Goal: Transaction & Acquisition: Purchase product/service

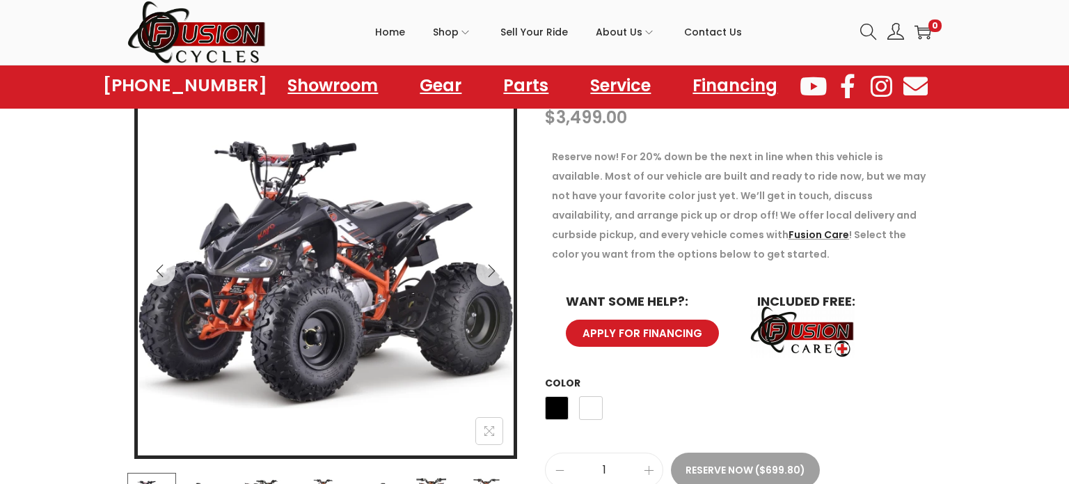
scroll to position [181, 0]
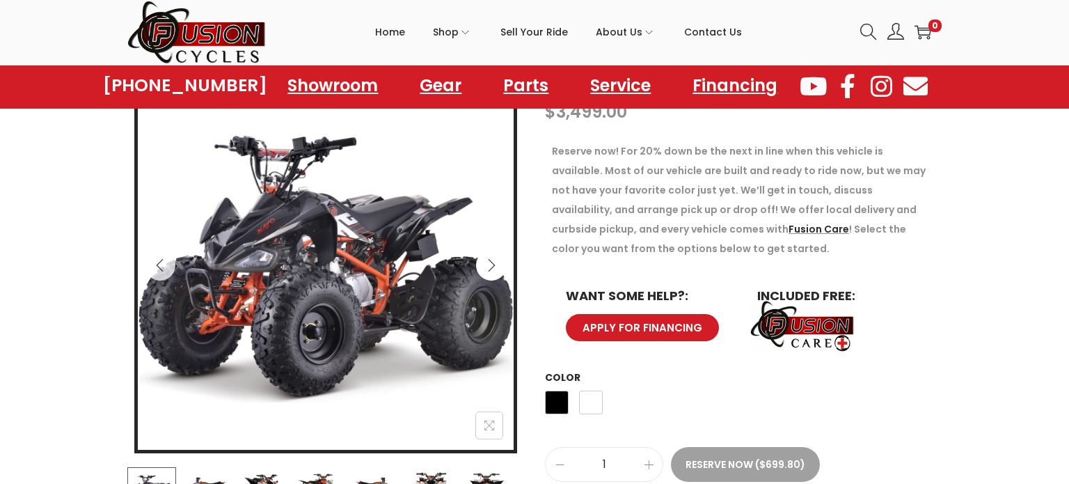
click at [490, 268] on icon "Next" at bounding box center [491, 265] width 14 height 14
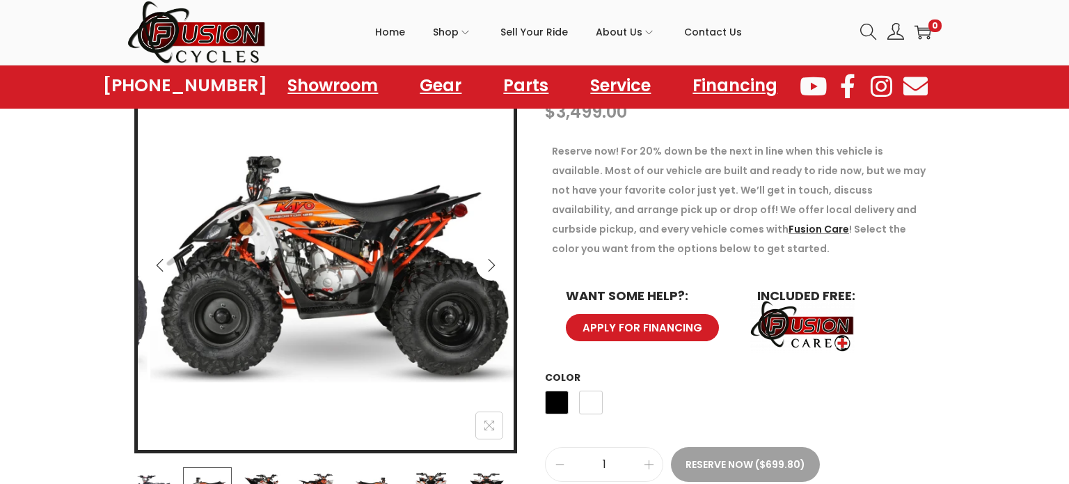
click at [490, 268] on icon "Next" at bounding box center [491, 265] width 14 height 14
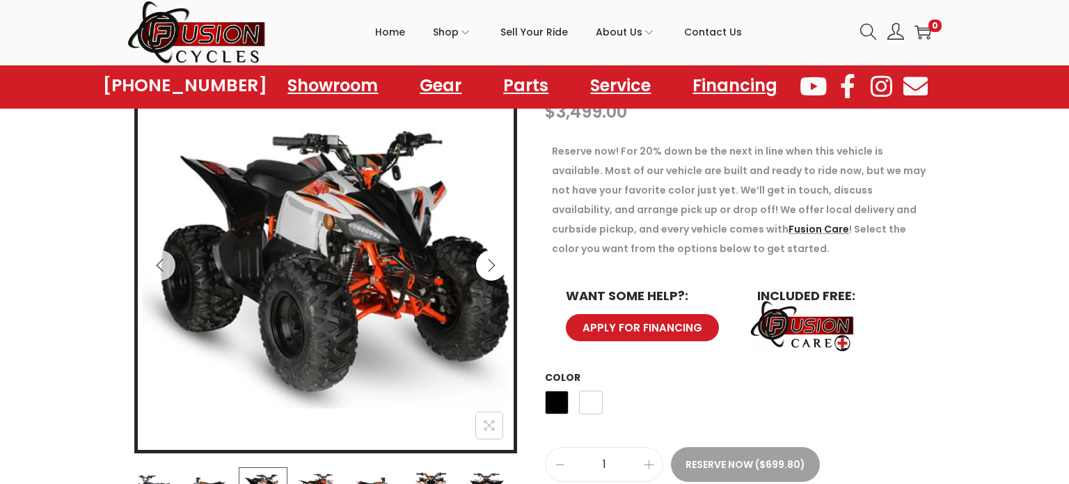
click at [490, 268] on icon "Next" at bounding box center [491, 265] width 14 height 14
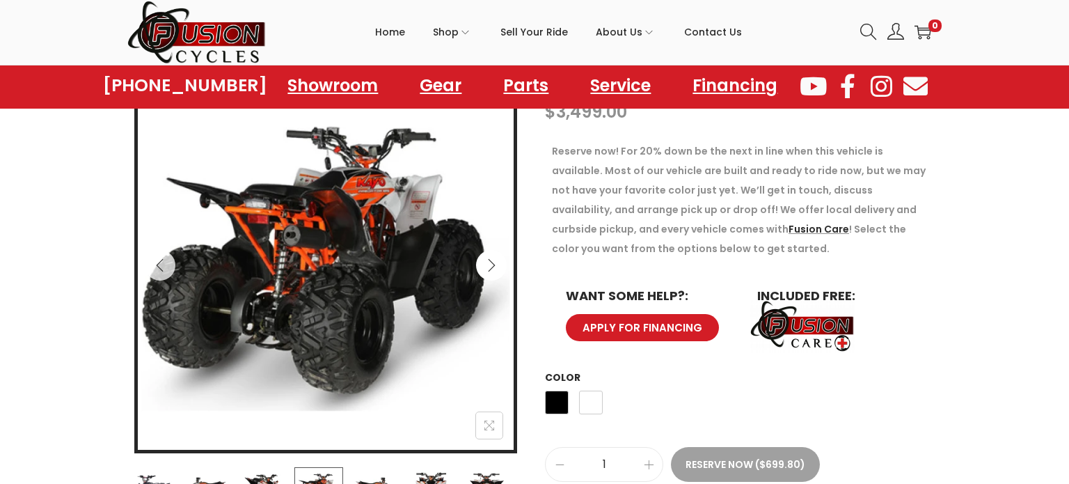
click at [490, 268] on icon "Next" at bounding box center [491, 265] width 14 height 14
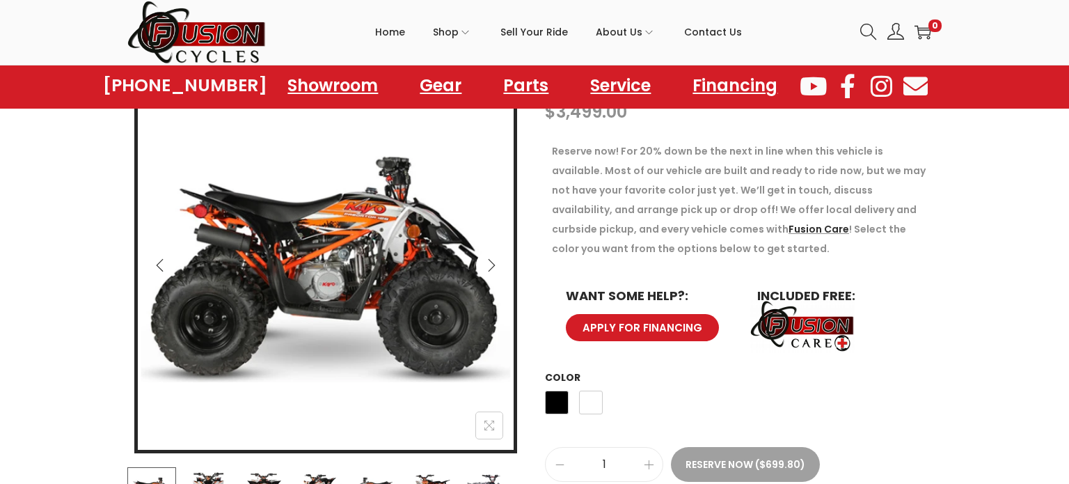
click at [490, 268] on icon "Next" at bounding box center [491, 265] width 14 height 14
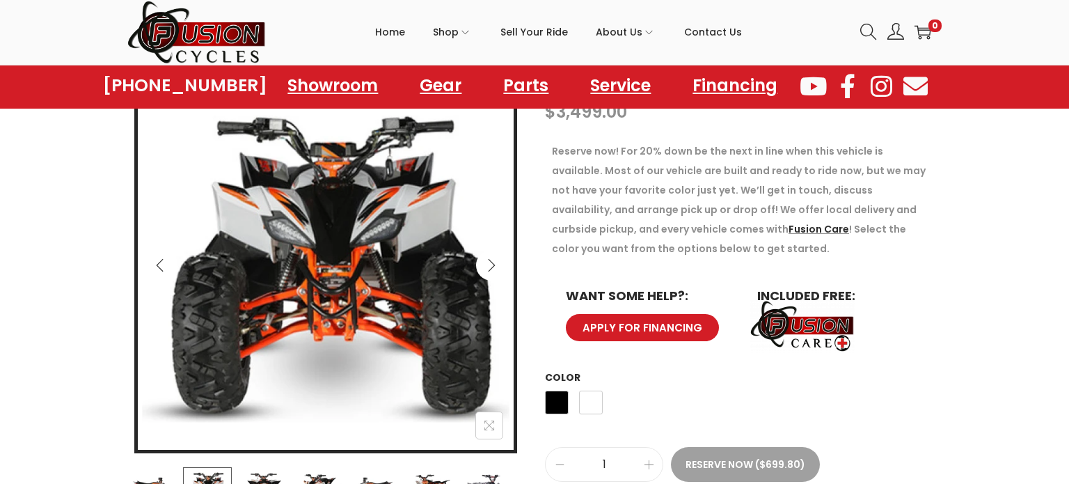
click at [490, 268] on icon "Next" at bounding box center [491, 265] width 14 height 14
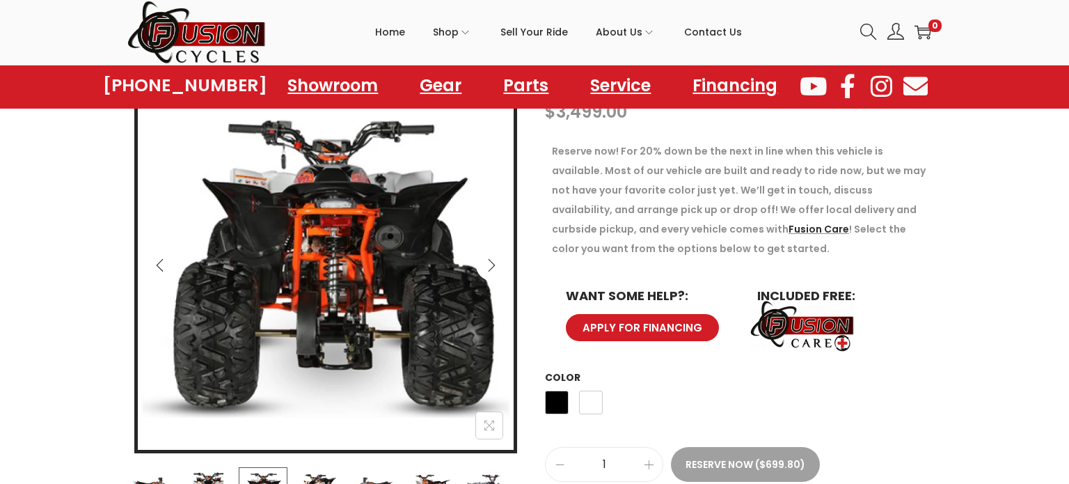
click at [490, 268] on icon "Next" at bounding box center [491, 265] width 14 height 14
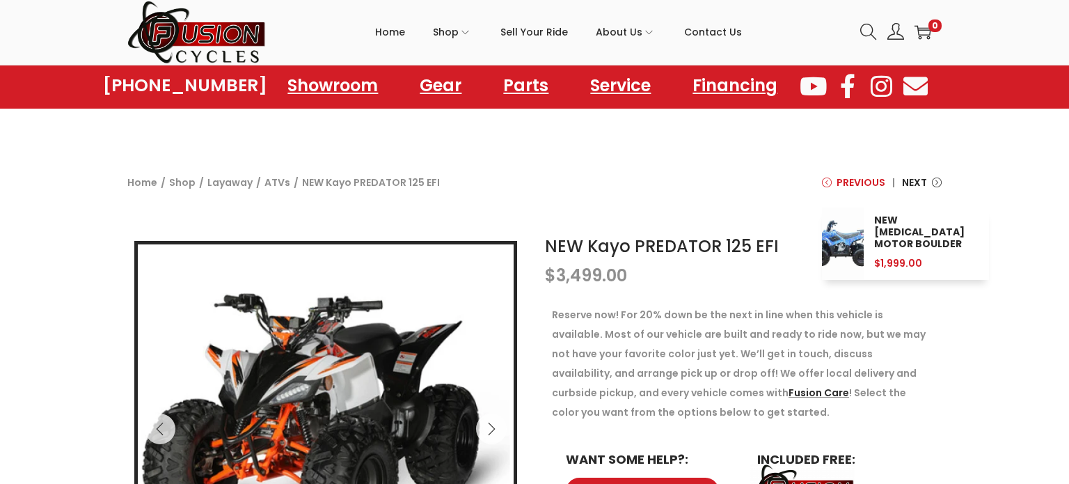
scroll to position [0, 0]
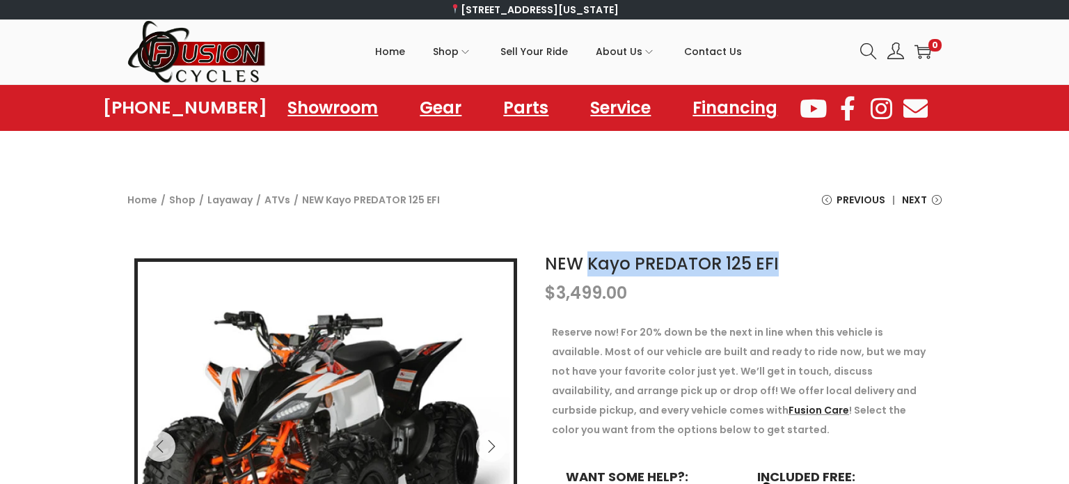
drag, startPoint x: 586, startPoint y: 264, endPoint x: 788, endPoint y: 274, distance: 202.0
click at [788, 274] on h1 "NEW Kayo PREDATOR 125 EFI" at bounding box center [743, 263] width 397 height 25
copy link "Kayo PREDATOR 125 EFI"
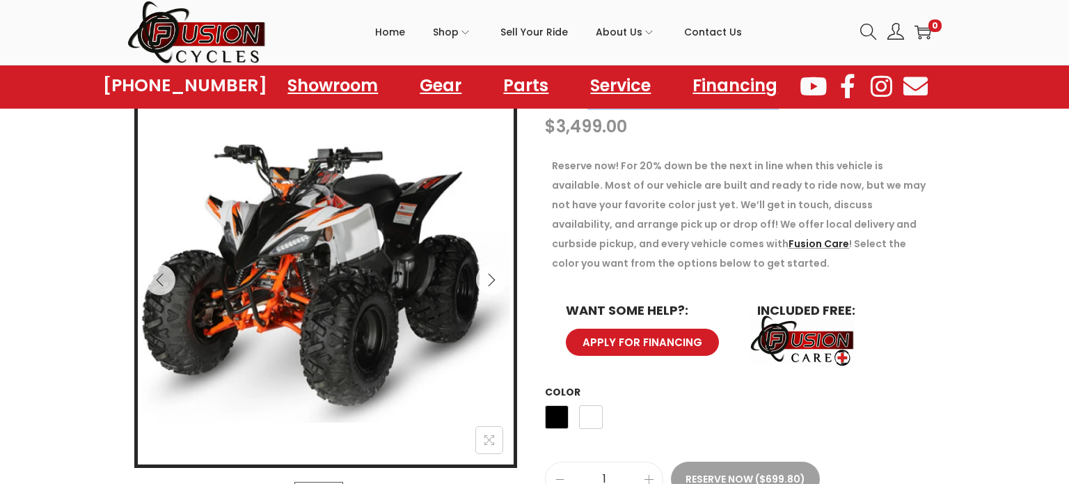
scroll to position [168, 0]
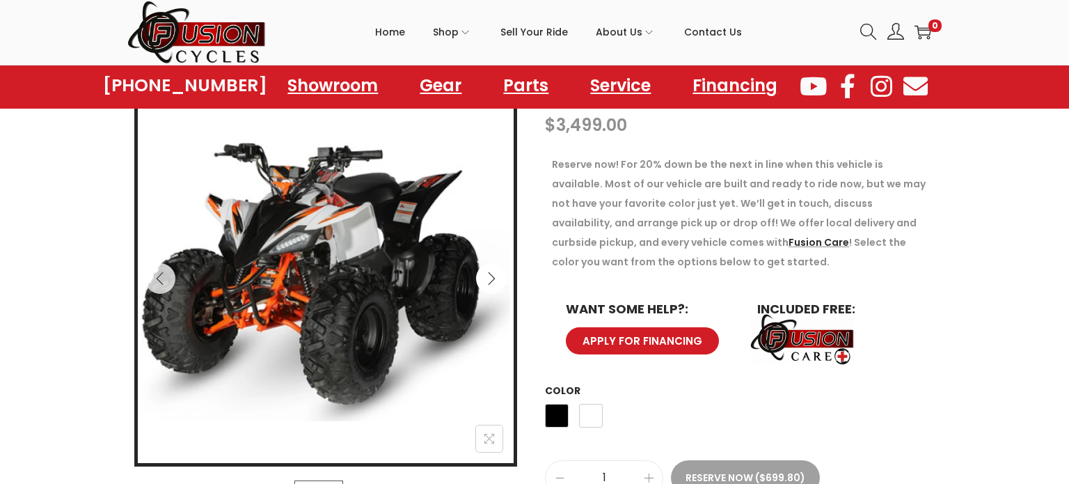
click at [483, 284] on button "Next" at bounding box center [491, 278] width 31 height 31
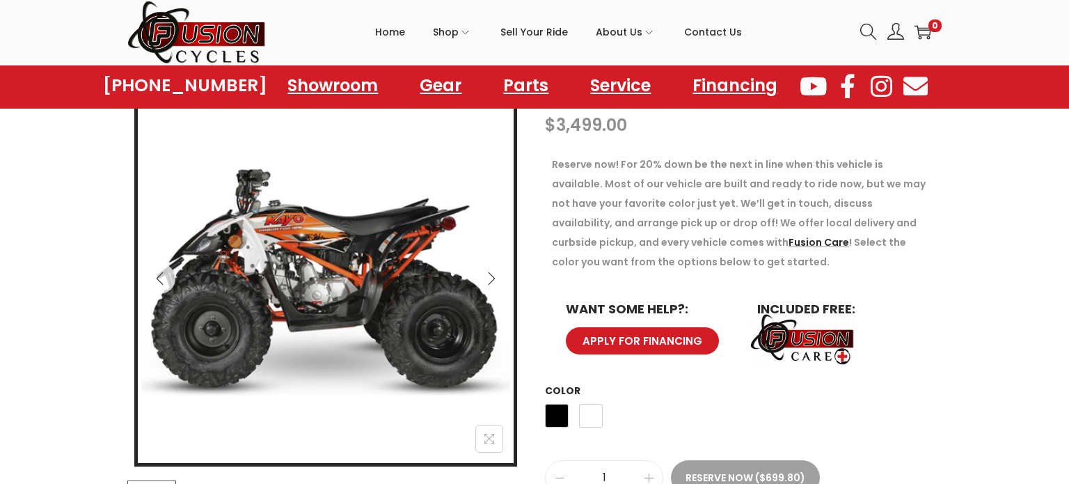
click at [483, 284] on button "Next" at bounding box center [491, 278] width 31 height 31
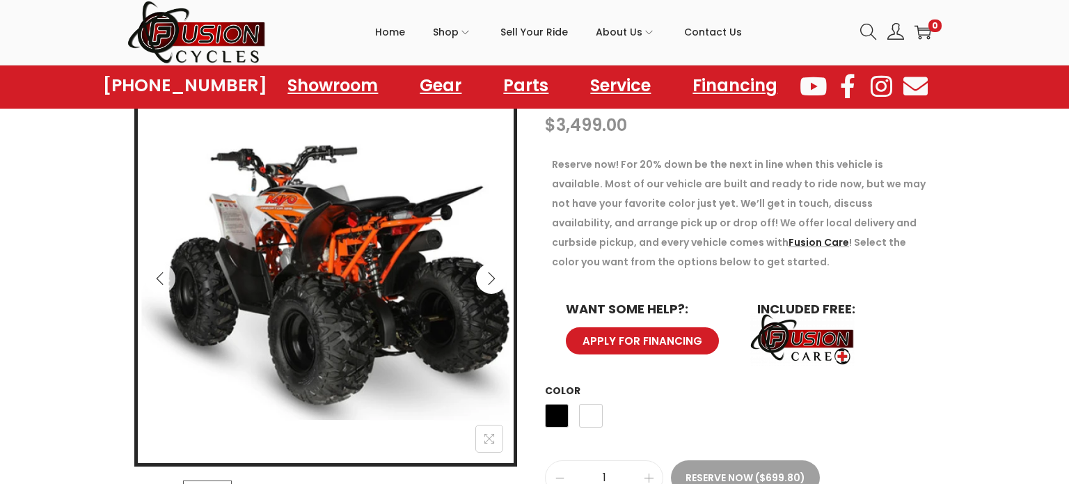
click at [483, 284] on button "Next" at bounding box center [491, 278] width 31 height 31
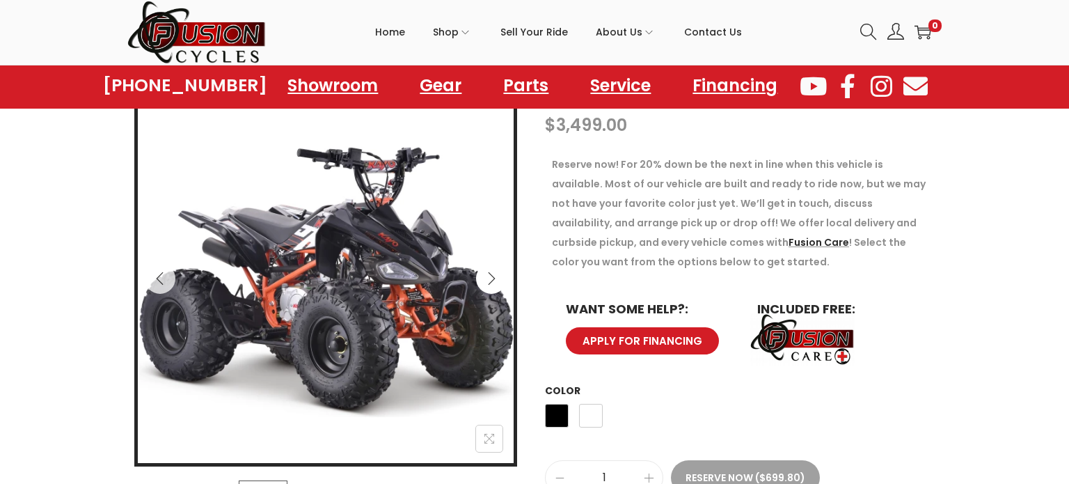
click at [483, 284] on button "Next" at bounding box center [491, 278] width 31 height 31
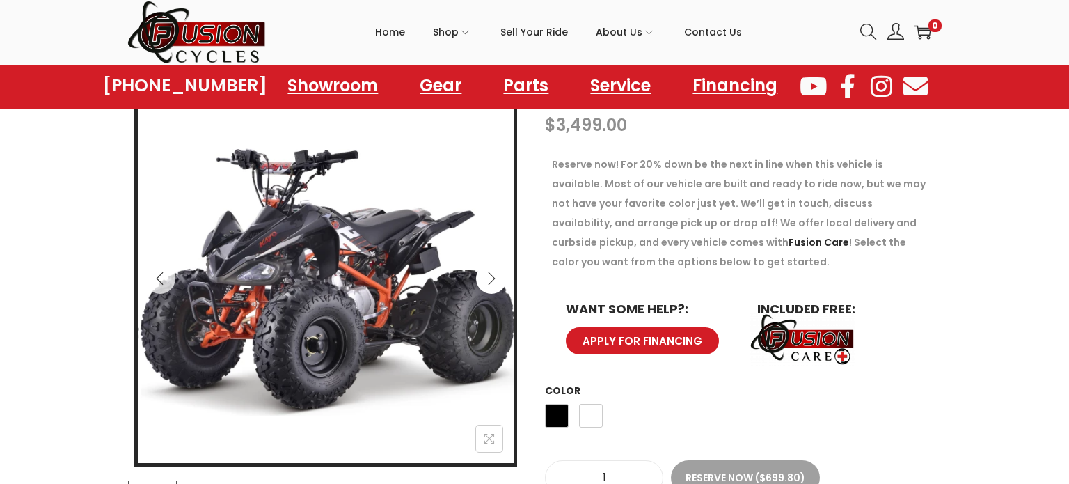
click at [483, 284] on button "Next" at bounding box center [491, 278] width 31 height 31
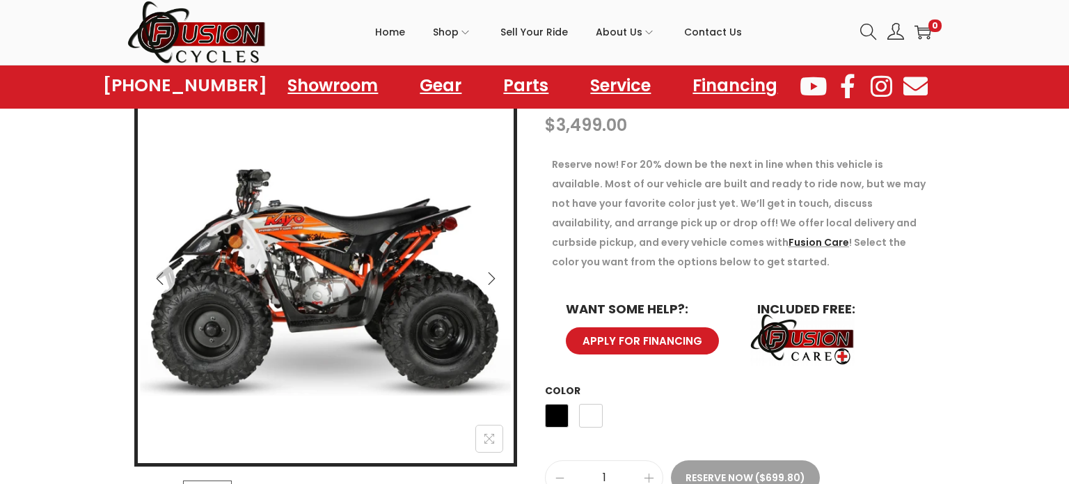
click at [483, 284] on button "Next" at bounding box center [491, 278] width 31 height 31
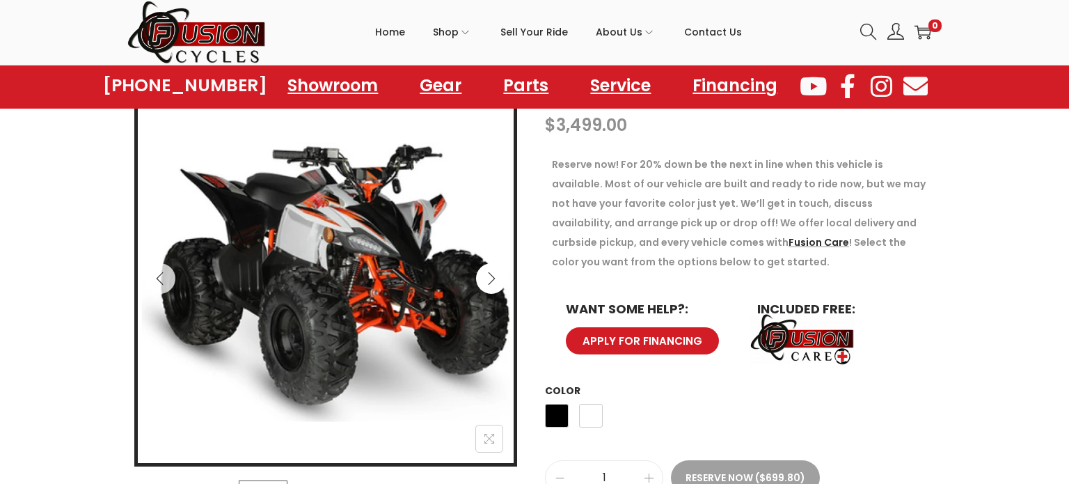
click at [494, 285] on button "Next" at bounding box center [491, 278] width 31 height 31
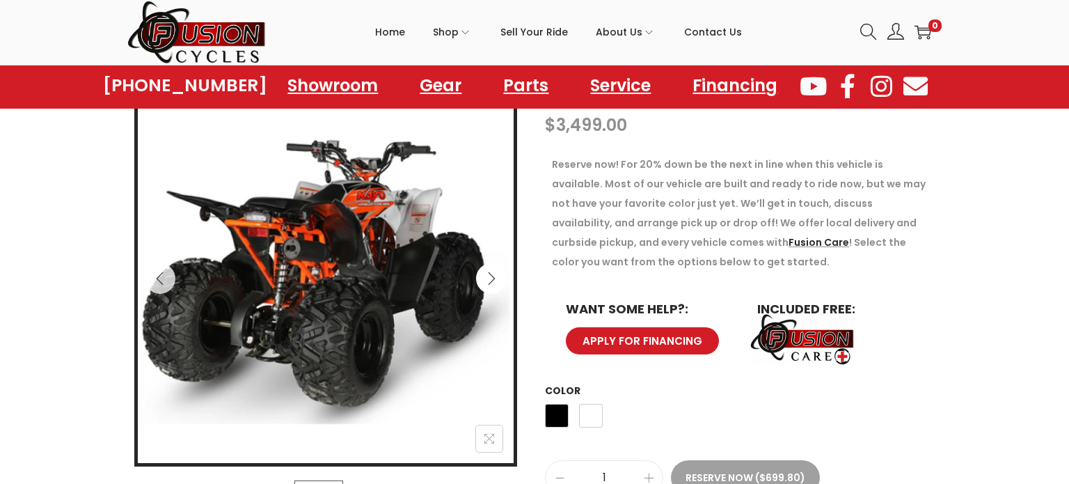
click at [494, 285] on button "Next" at bounding box center [491, 278] width 31 height 31
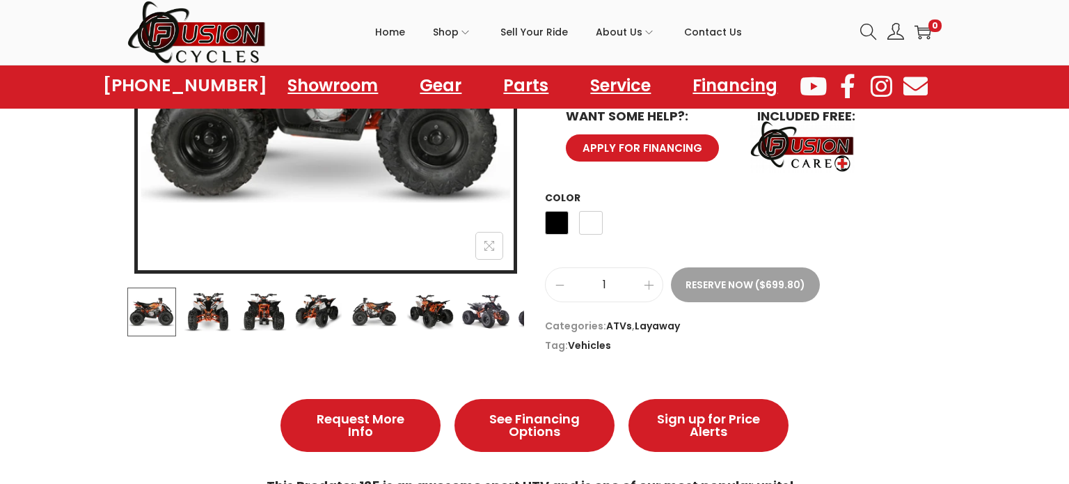
scroll to position [404, 0]
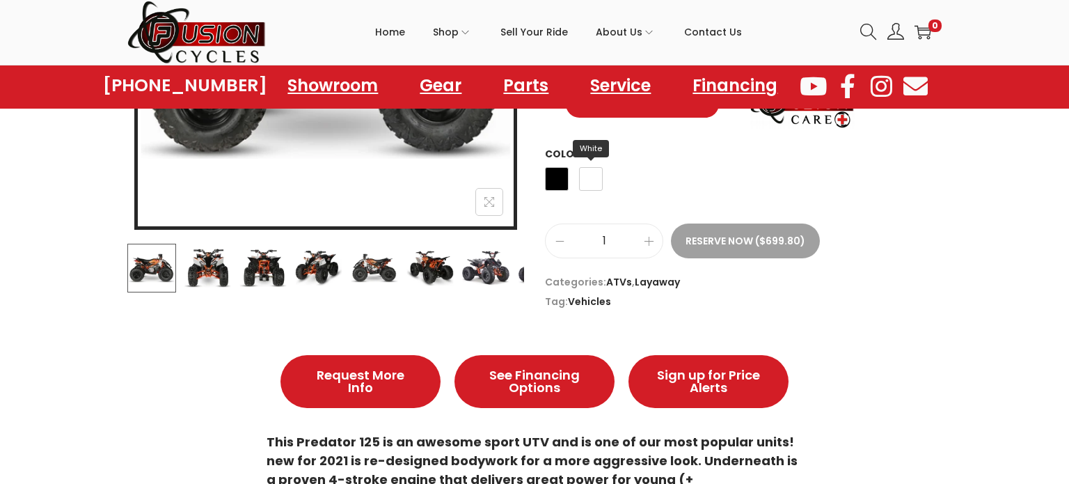
click at [584, 173] on span "White" at bounding box center [591, 179] width 24 height 24
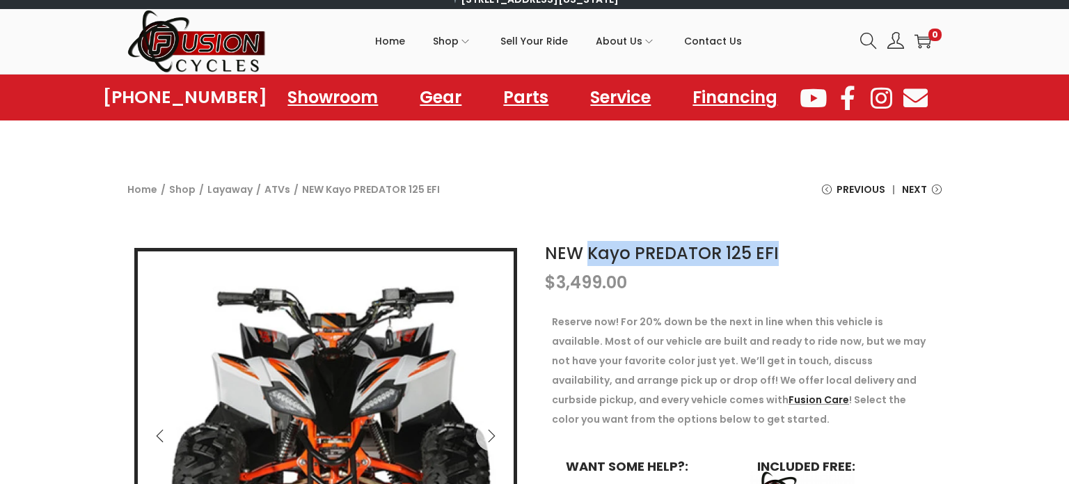
scroll to position [13, 0]
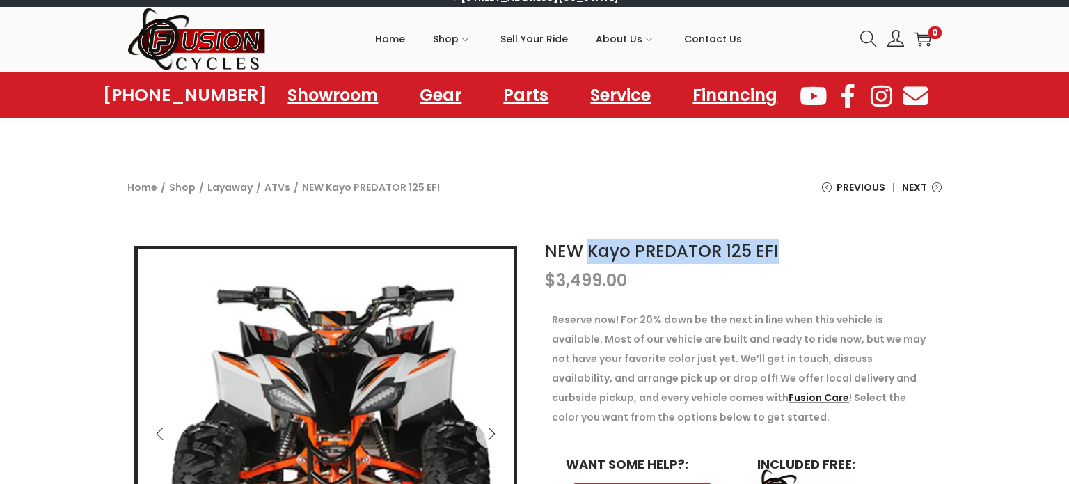
click at [794, 257] on h1 "NEW Kayo PREDATOR 125 EFI" at bounding box center [743, 251] width 397 height 25
